Goal: Information Seeking & Learning: Learn about a topic

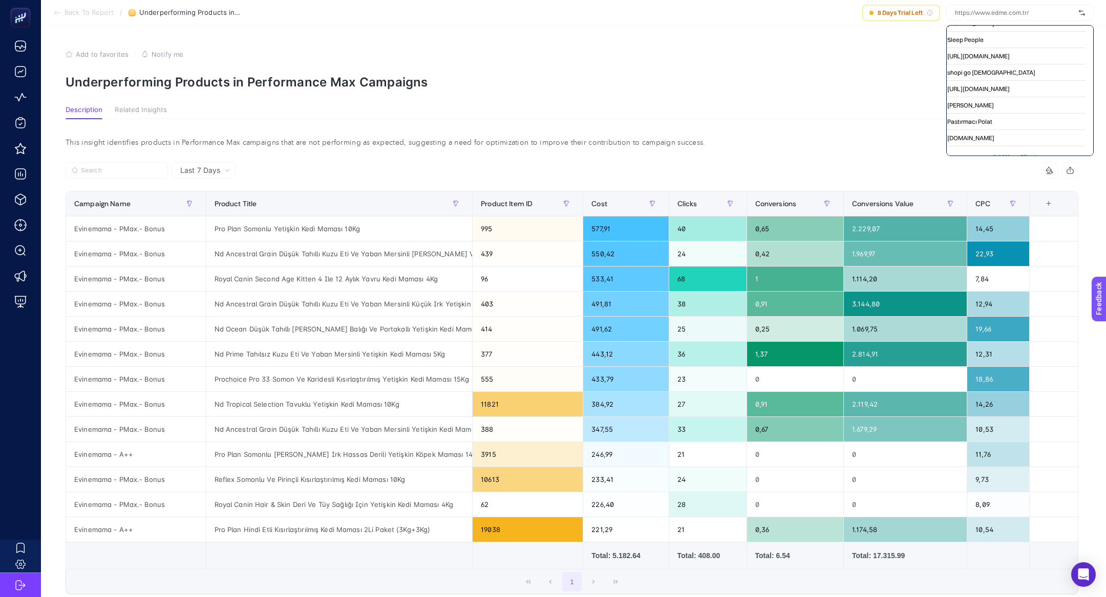
scroll to position [43963, 128]
drag, startPoint x: 987, startPoint y: 152, endPoint x: 946, endPoint y: 147, distance: 41.7
click at [946, 147] on div "My Account Hızlıçeviri Geschenkelampe1 egirişim [DOMAIN_NAME] MigrosTV Migros M…" at bounding box center [1019, 90] width 147 height 131
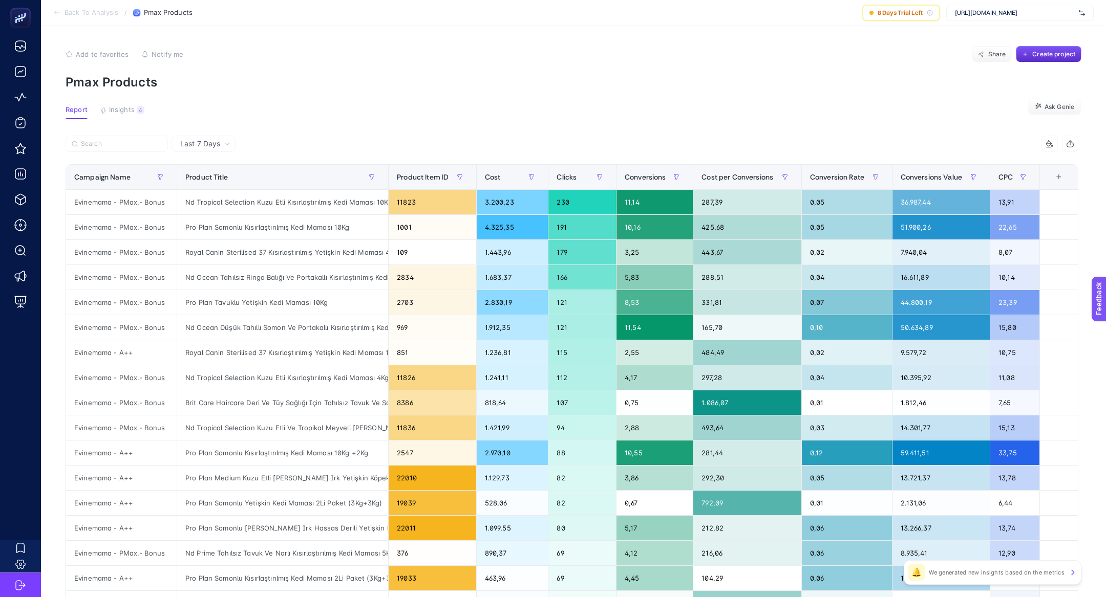
click at [1037, 16] on span "[URL][DOMAIN_NAME]" at bounding box center [1015, 13] width 120 height 8
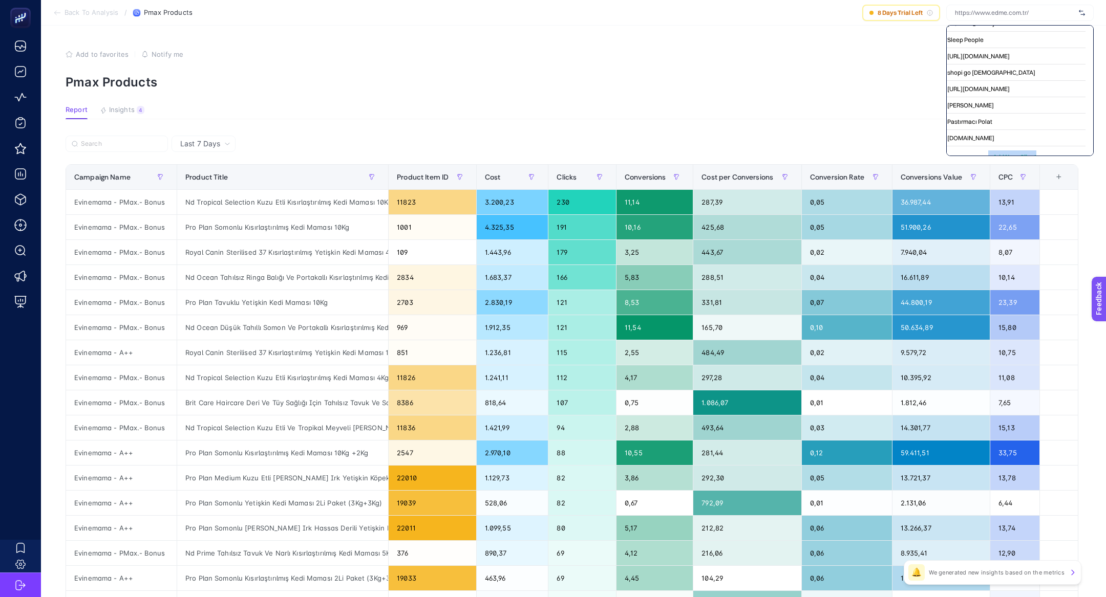
scroll to position [43963, 0]
drag, startPoint x: 984, startPoint y: 150, endPoint x: 955, endPoint y: 150, distance: 29.2
click at [955, 150] on div "My Account Hızlıçeviri Geschenkelampe1 egirişim [DOMAIN_NAME] MigrosTV Migros M…" at bounding box center [1019, 90] width 147 height 131
click at [1009, 153] on span "+ Add New Client" at bounding box center [1020, 157] width 48 height 8
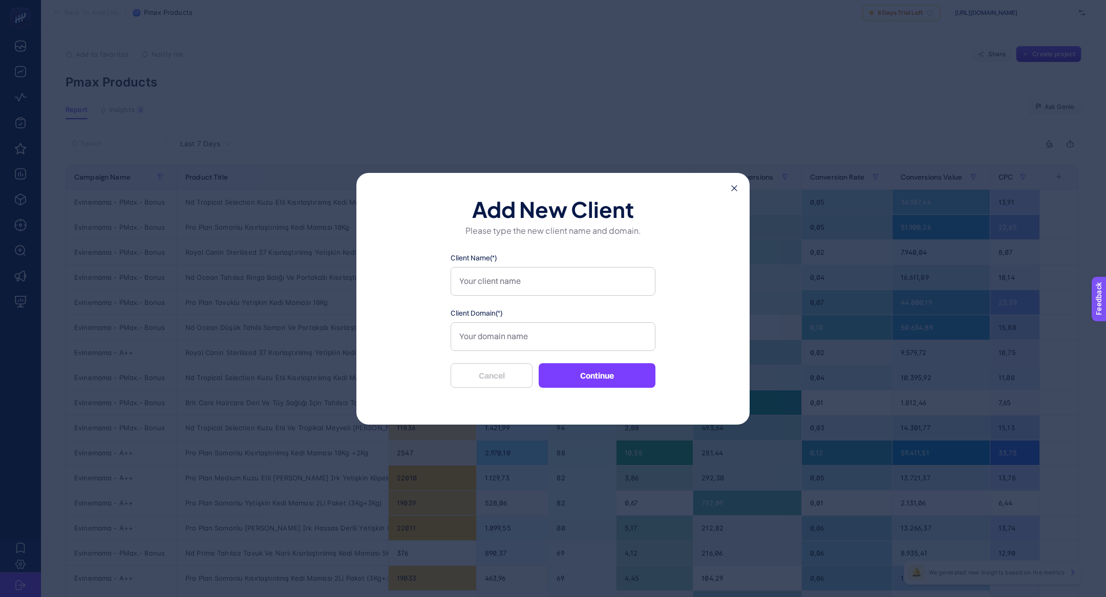
click at [661, 173] on div "Add New Client Please type the new client name and domain. Client Name(*) Clien…" at bounding box center [552, 299] width 393 height 252
click at [737, 187] on div "Add New Client Please type the new client name and domain. Client Name(*) Clien…" at bounding box center [552, 299] width 393 height 252
click at [725, 182] on div "Add New Client Please type the new client name and domain. Client Name(*) Clien…" at bounding box center [552, 299] width 393 height 252
click at [729, 182] on div "Add New Client Please type the new client name and domain. Client Name(*) Clien…" at bounding box center [552, 299] width 393 height 252
click at [731, 183] on div "Add New Client Please type the new client name and domain. Client Name(*) Clien…" at bounding box center [552, 299] width 393 height 252
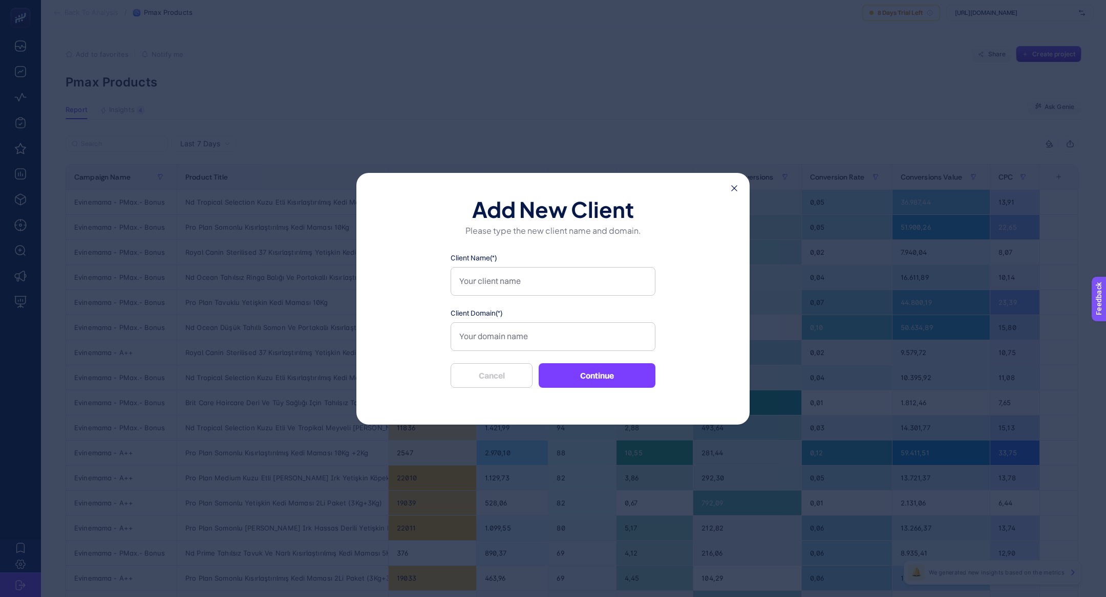
click at [733, 185] on icon at bounding box center [734, 188] width 6 height 6
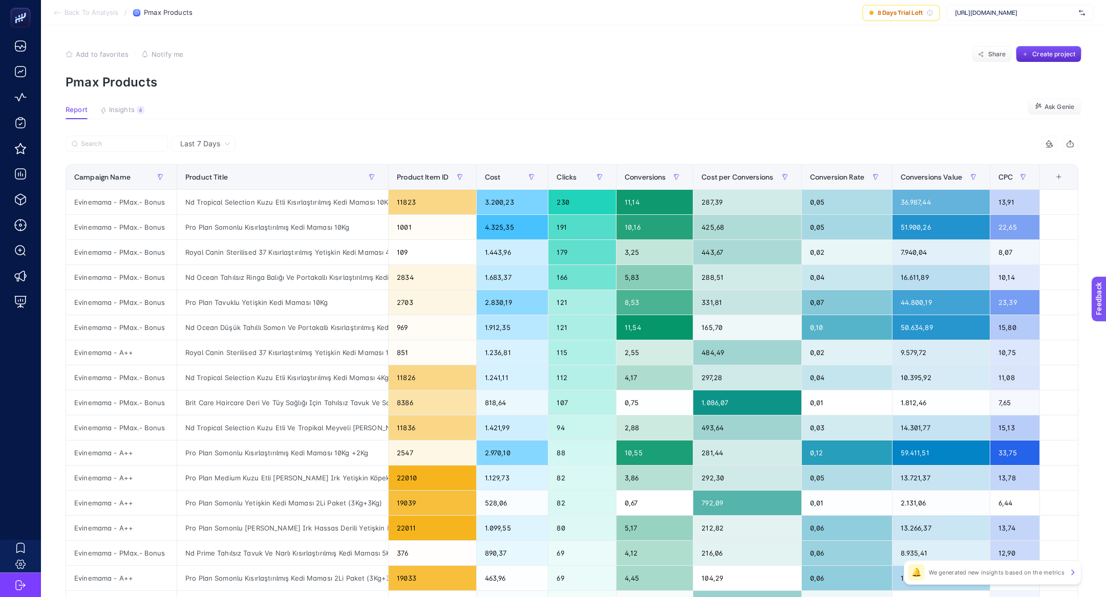
click at [1021, 20] on div "[URL][DOMAIN_NAME]" at bounding box center [1019, 13] width 147 height 16
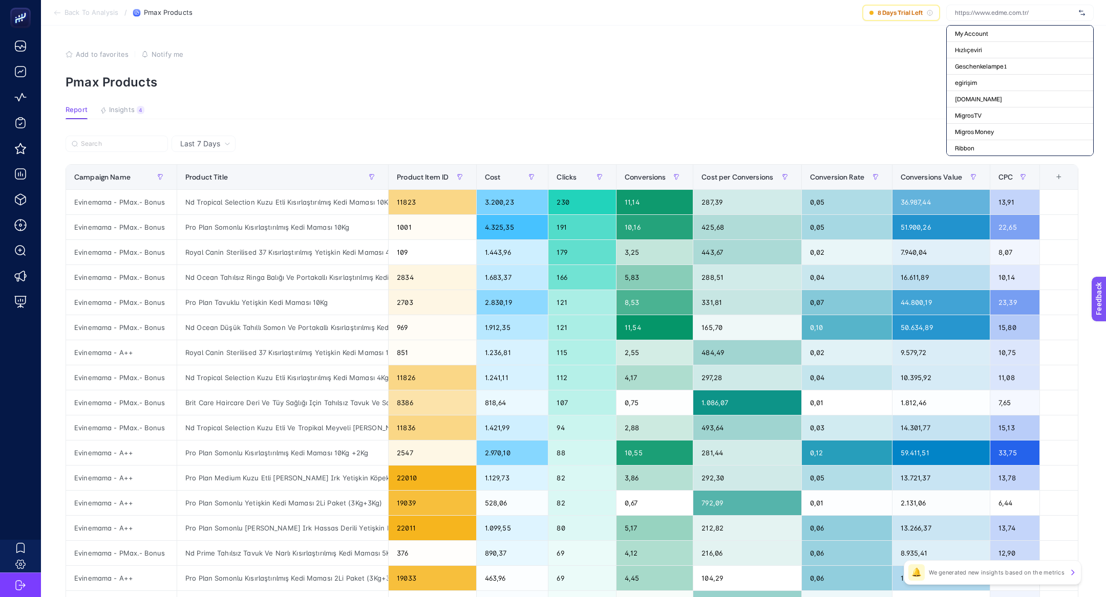
click at [1016, 8] on div at bounding box center [1019, 13] width 147 height 16
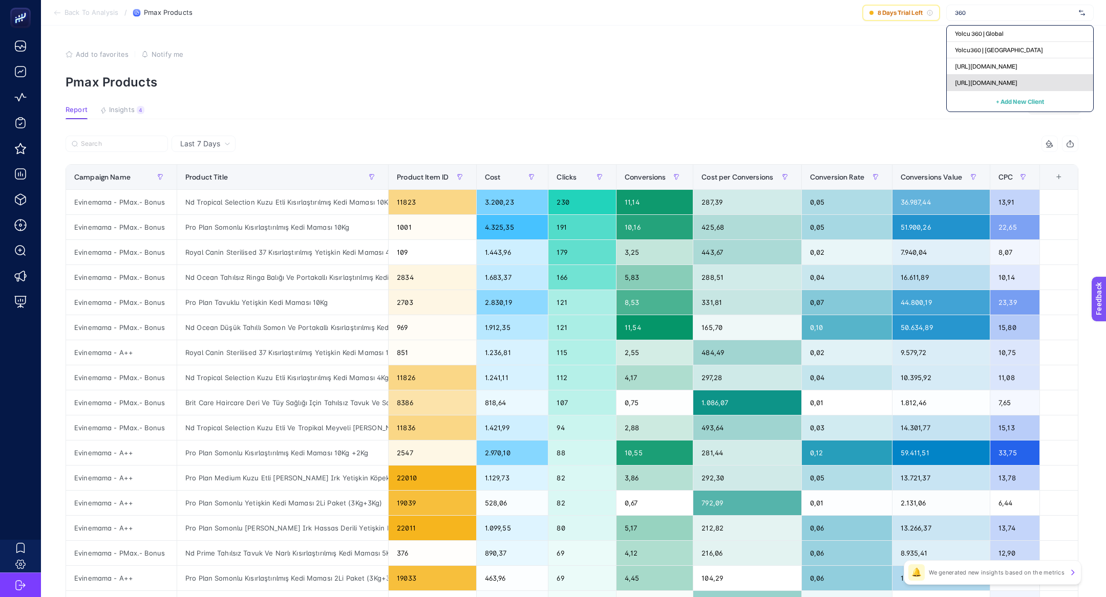
type input "360"
click at [1026, 83] on div "[URL][DOMAIN_NAME]" at bounding box center [1020, 83] width 146 height 16
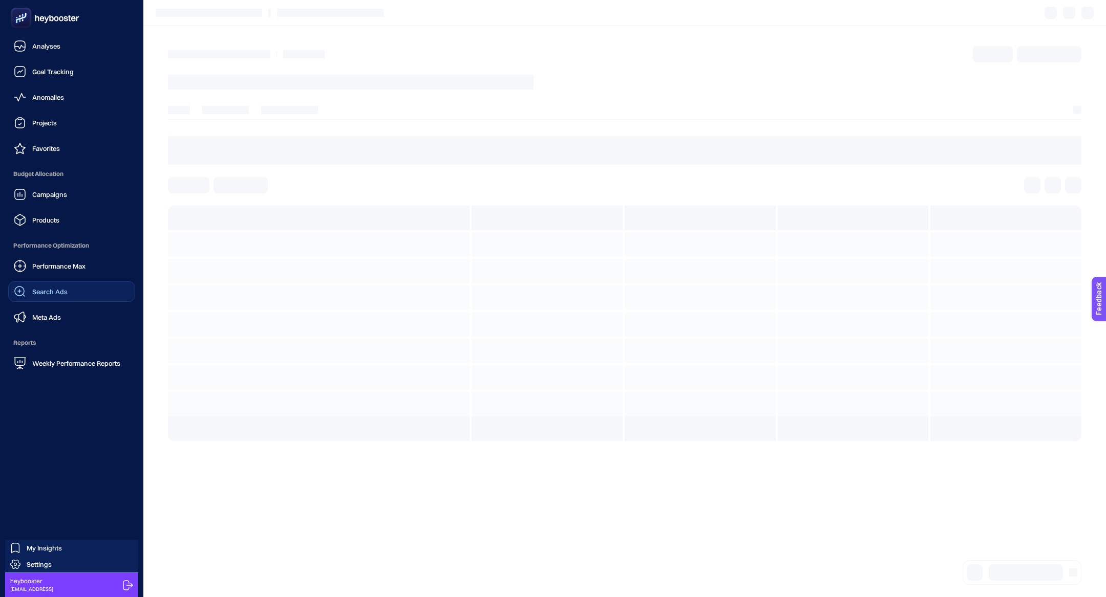
click at [67, 299] on link "Search Ads" at bounding box center [71, 292] width 127 height 20
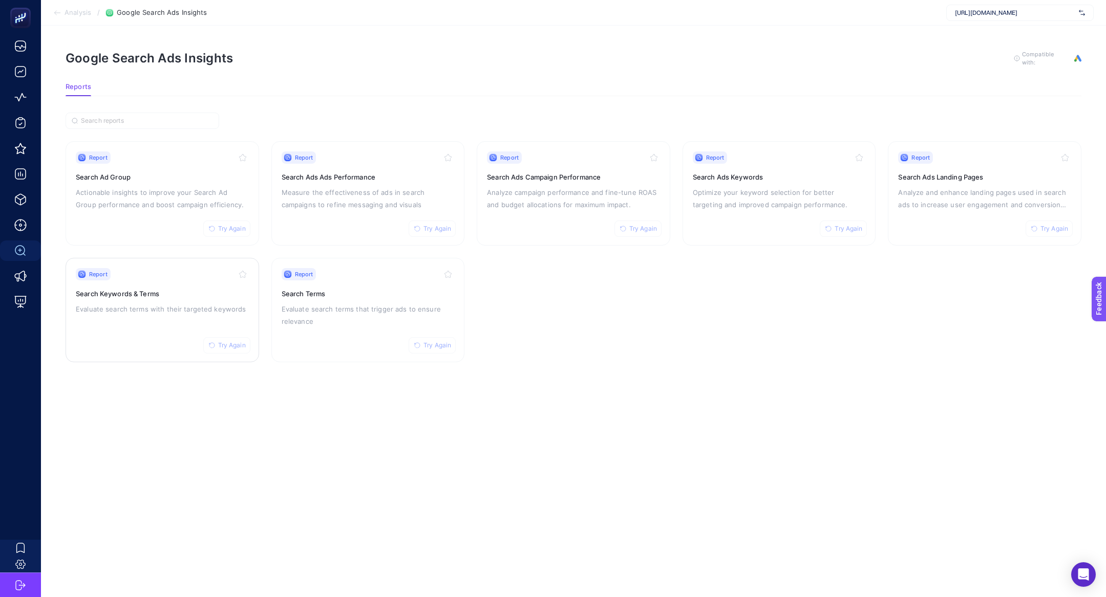
click at [137, 309] on p "Evaluate search terms with their targeted keywords" at bounding box center [162, 309] width 173 height 12
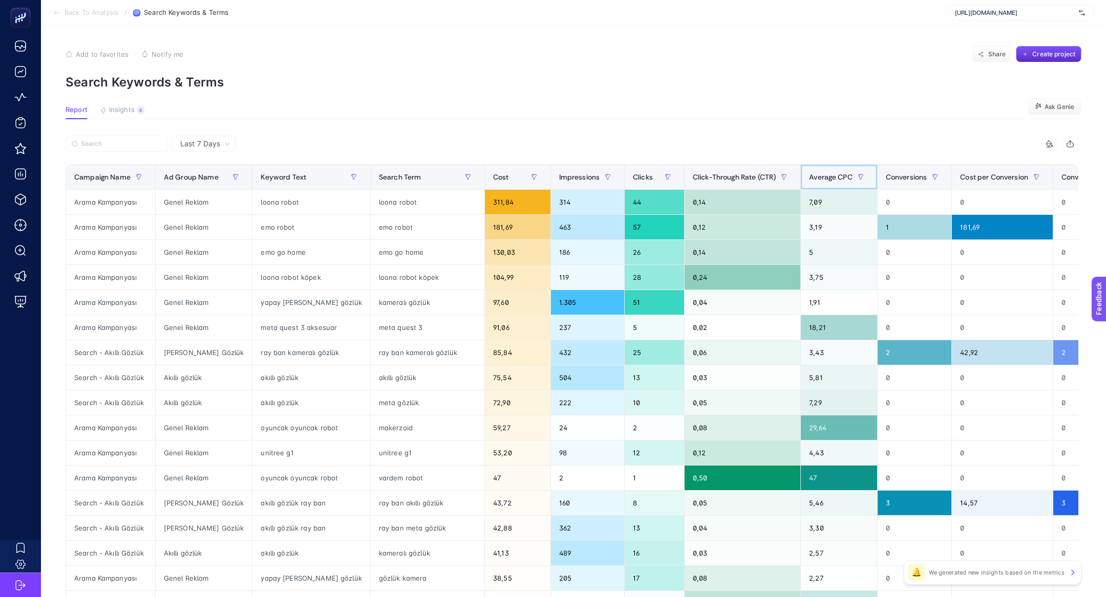
click at [809, 171] on div "Average CPC" at bounding box center [839, 177] width 60 height 16
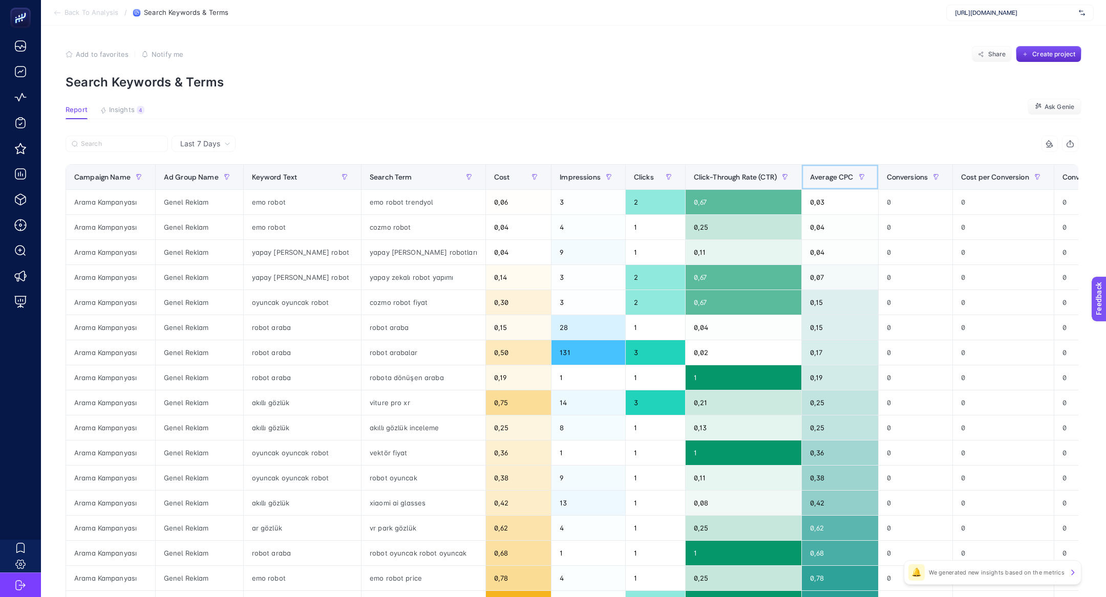
click at [801, 171] on th "Average CPC" at bounding box center [839, 177] width 77 height 25
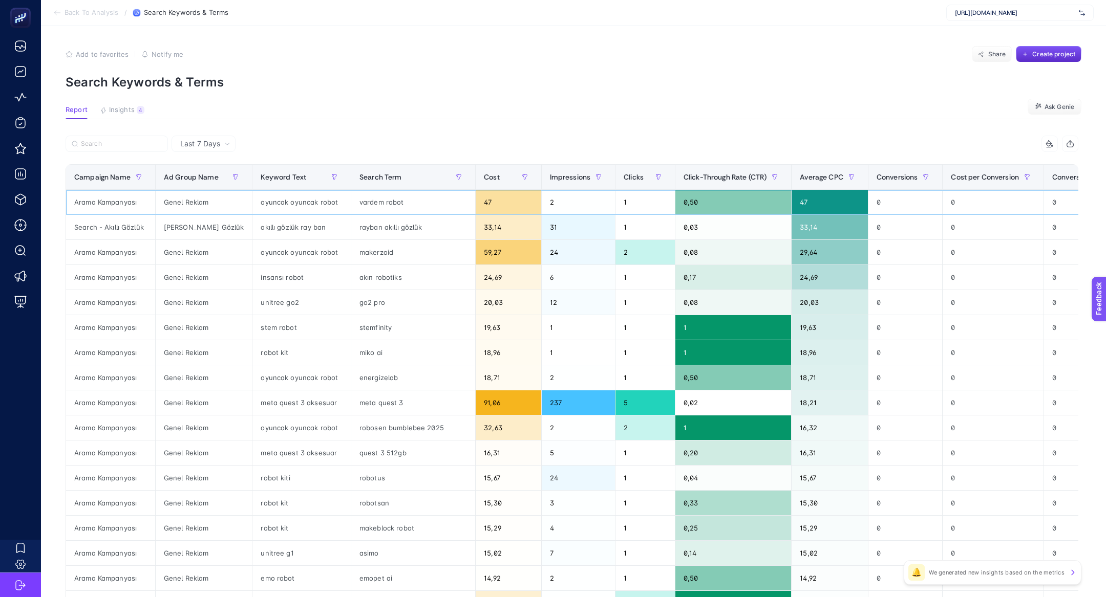
click at [258, 206] on div "oyuncak oyuncak robot" at bounding box center [301, 202] width 98 height 25
click at [381, 201] on div "vardem robot" at bounding box center [413, 202] width 124 height 25
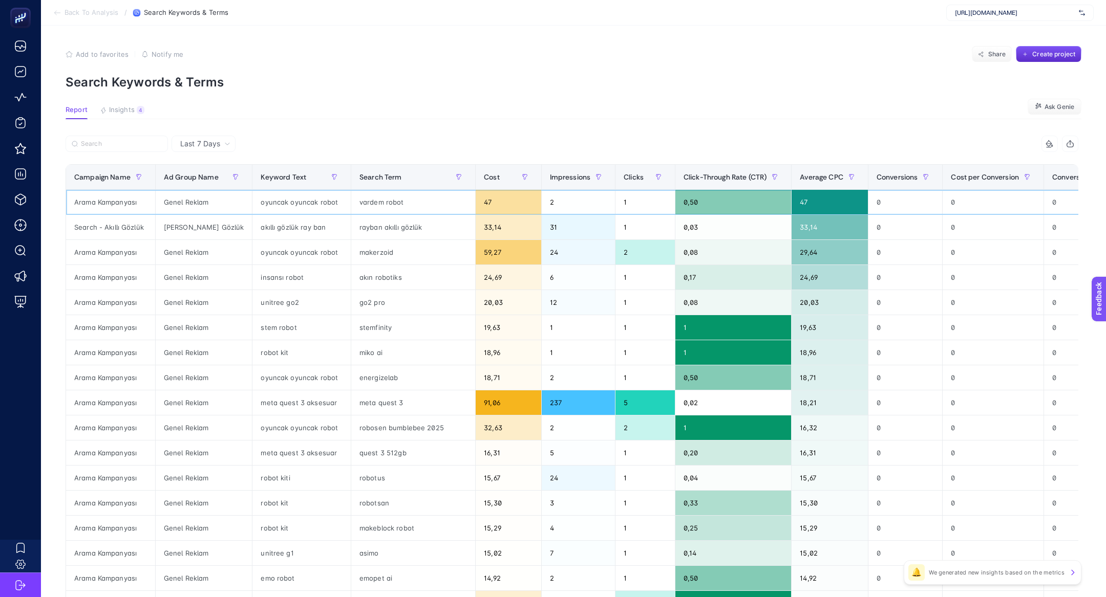
click at [381, 201] on div "vardem robot" at bounding box center [413, 202] width 124 height 25
